Goal: Task Accomplishment & Management: Manage account settings

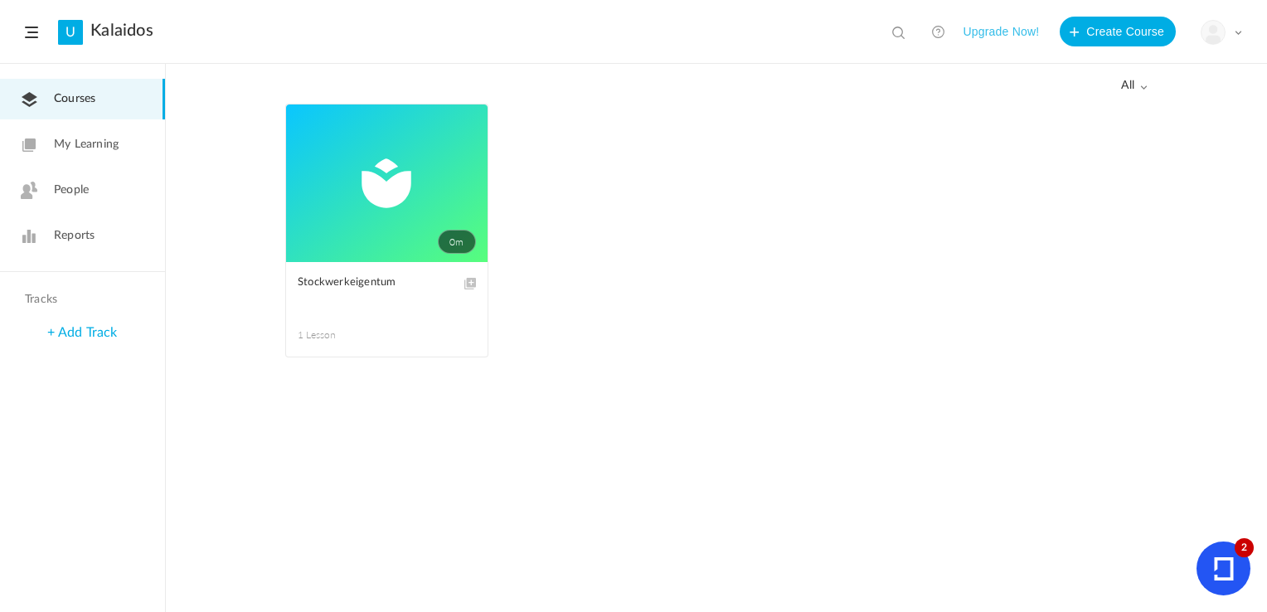
click at [1238, 32] on span at bounding box center [1238, 32] width 8 height 8
click at [1138, 70] on link "My Profile" at bounding box center [1163, 73] width 156 height 31
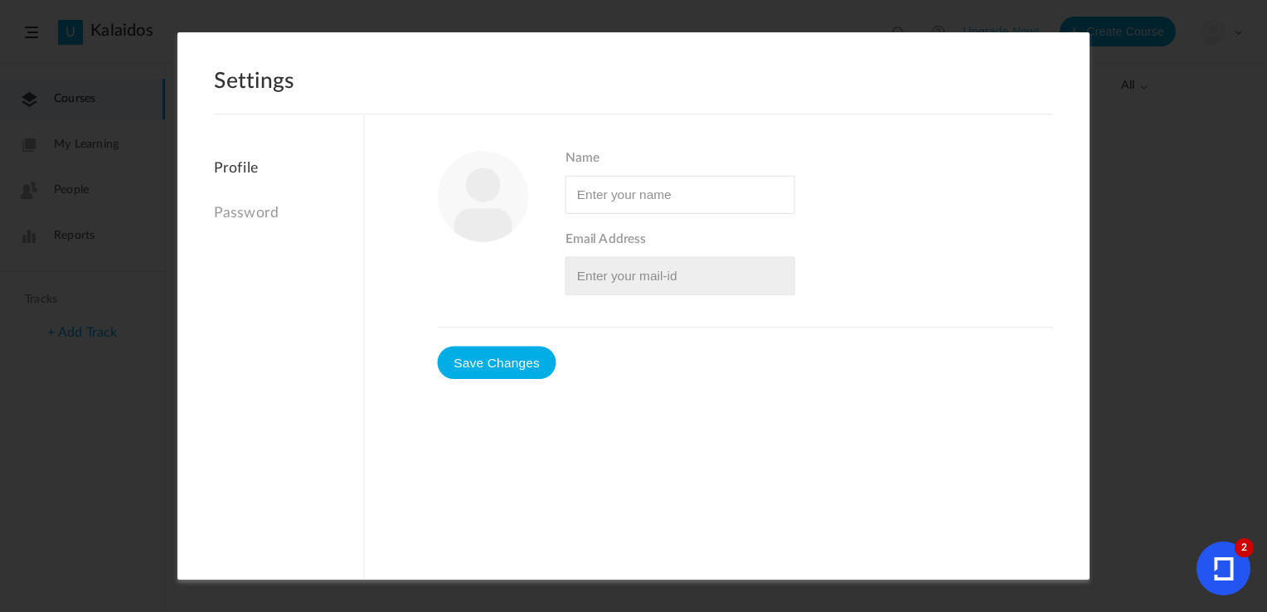
type input "[PERSON_NAME]"
type input "[EMAIL_ADDRESS][DOMAIN_NAME]"
click at [237, 212] on link "Password" at bounding box center [288, 214] width 149 height 36
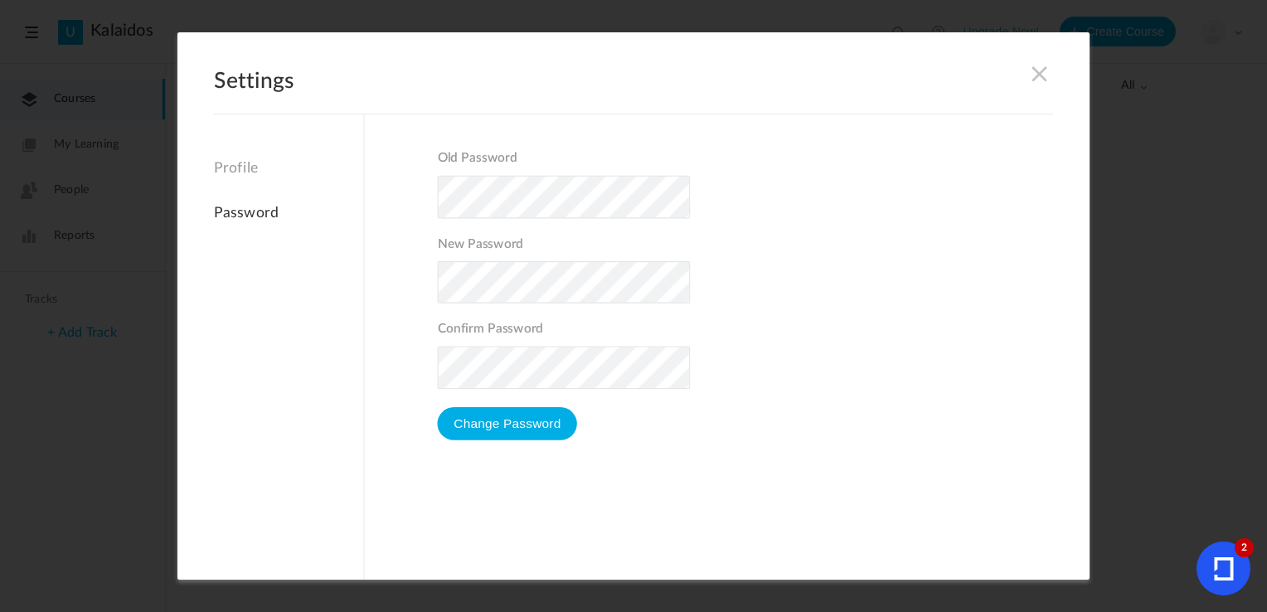
click at [229, 170] on link "Profile" at bounding box center [288, 173] width 149 height 27
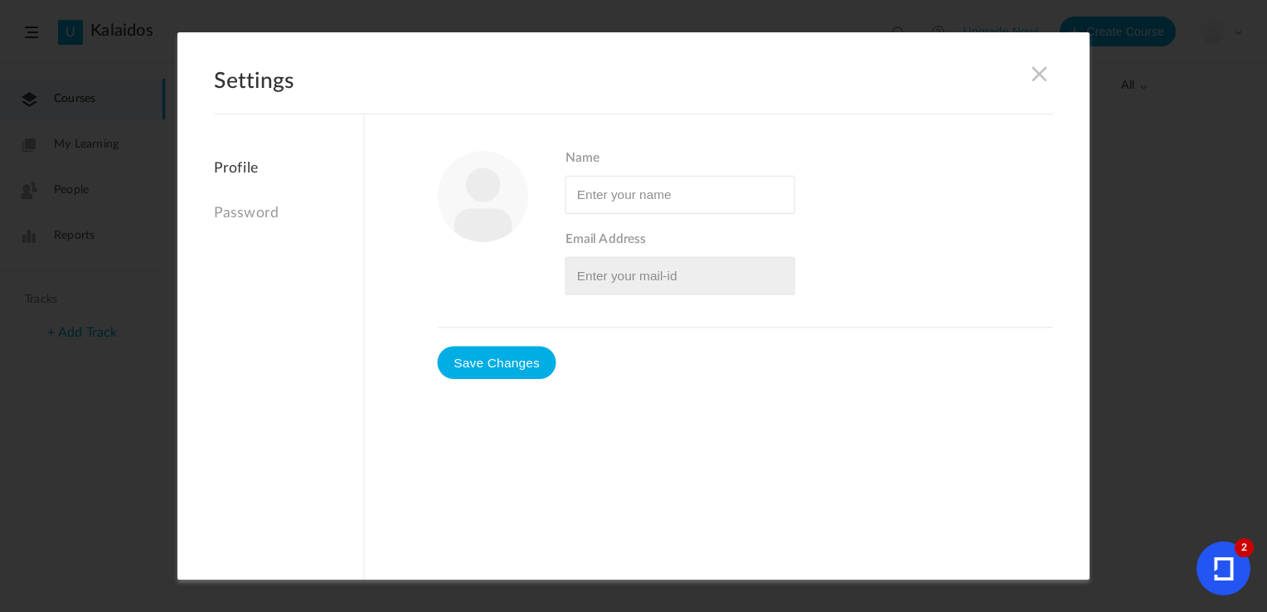
type input "[PERSON_NAME]"
type input "[EMAIL_ADDRESS][DOMAIN_NAME]"
click at [1034, 81] on span at bounding box center [1040, 74] width 18 height 18
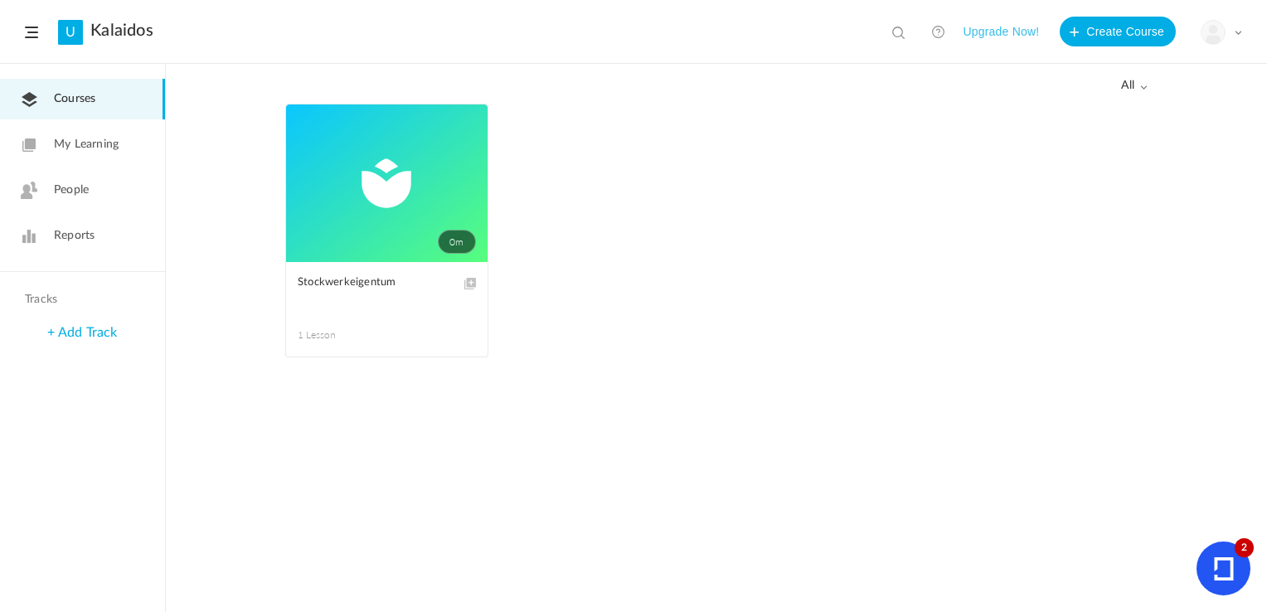
click at [1230, 35] on div "My Profile University Settings Current Plan Logout" at bounding box center [1221, 32] width 41 height 25
click at [1129, 125] on link "Current Plan" at bounding box center [1163, 134] width 156 height 31
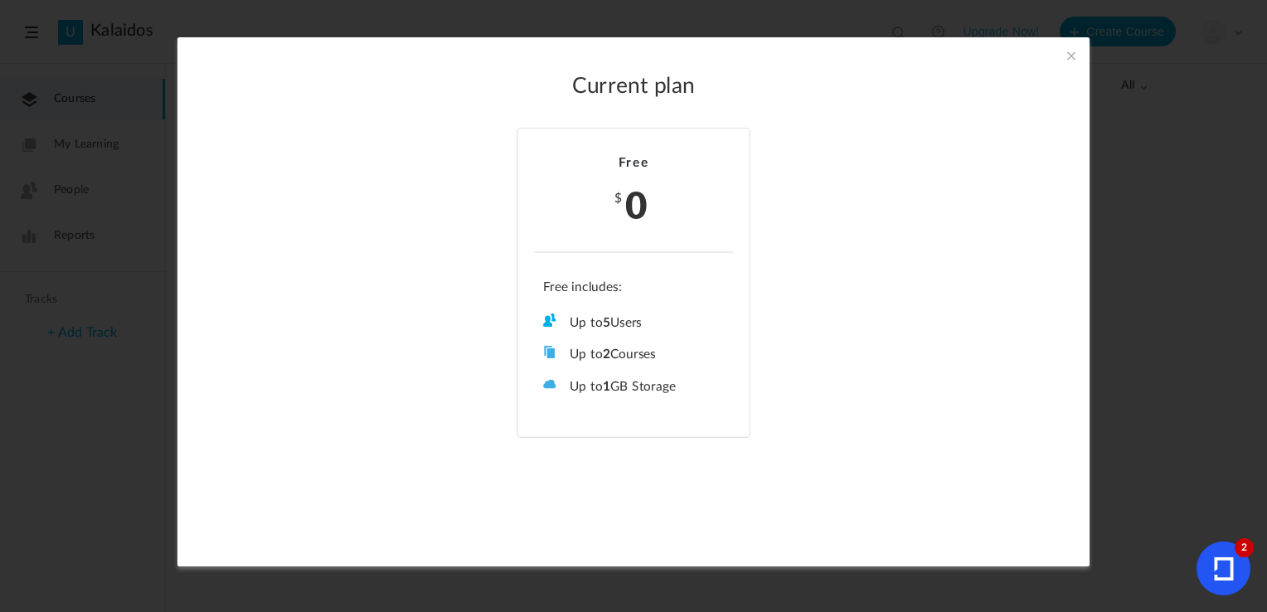
click at [1071, 56] on span at bounding box center [1071, 55] width 18 height 18
